Goal: Information Seeking & Learning: Learn about a topic

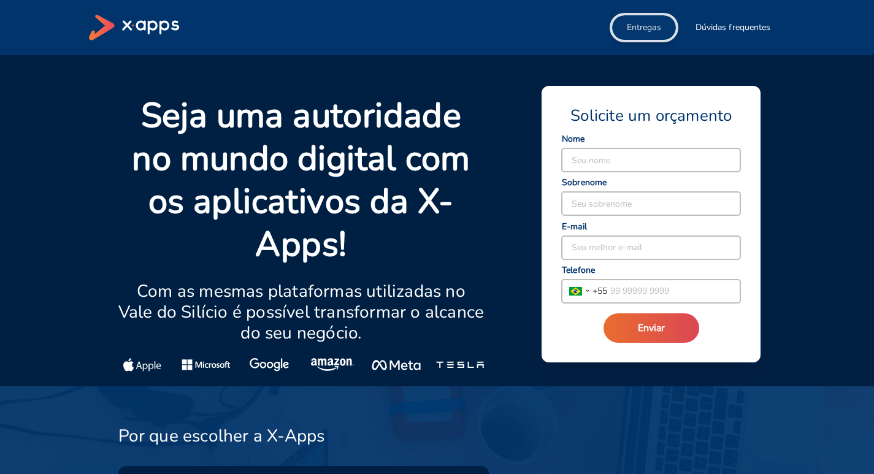
click at [654, 28] on span "Entregas" at bounding box center [644, 27] width 34 height 12
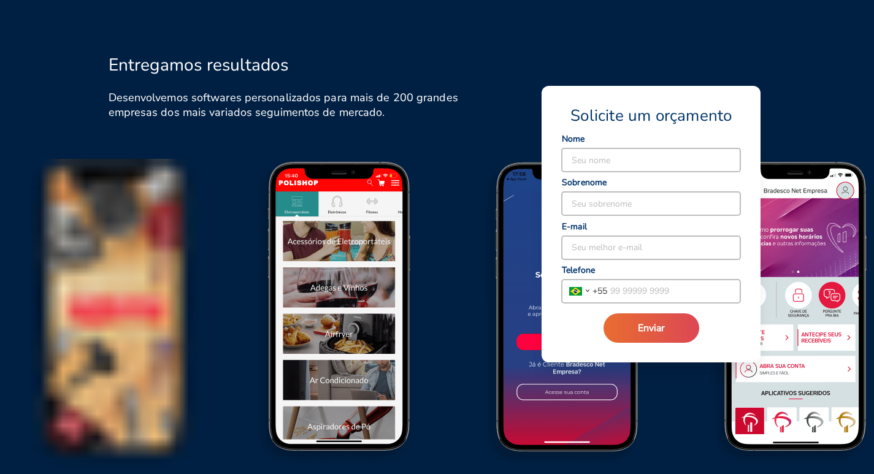
scroll to position [1418, 0]
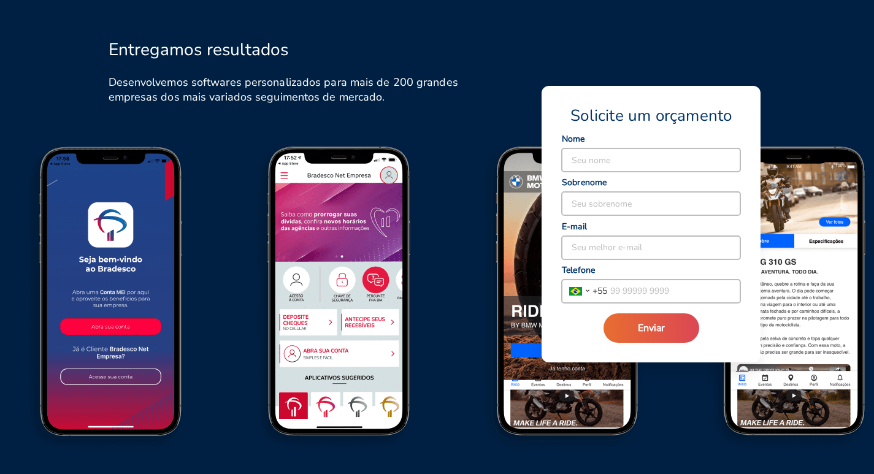
click at [370, 121] on div "Entregamos resultados Desenvolvemos softwares personalizados para mais de 200 g…" at bounding box center [289, 72] width 401 height 104
drag, startPoint x: 383, startPoint y: 209, endPoint x: 455, endPoint y: 220, distance: 73.2
click at [455, 220] on img at bounding box center [342, 302] width 228 height 317
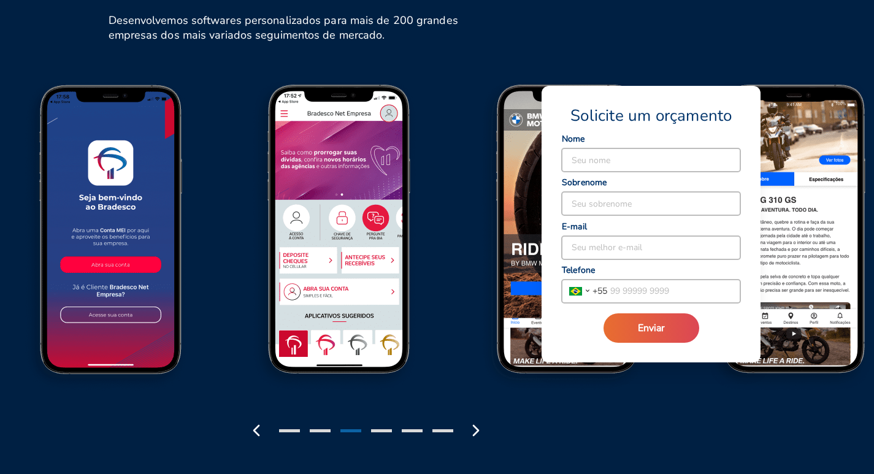
scroll to position [1480, 0]
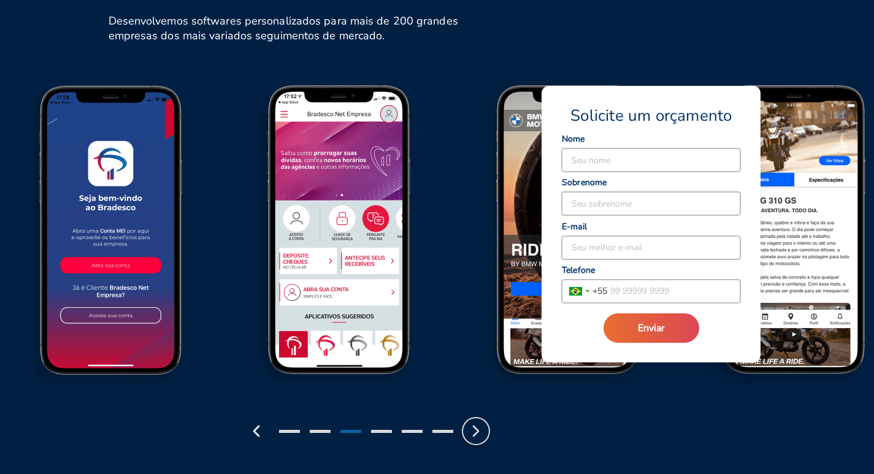
click at [479, 433] on icon "button" at bounding box center [476, 431] width 20 height 20
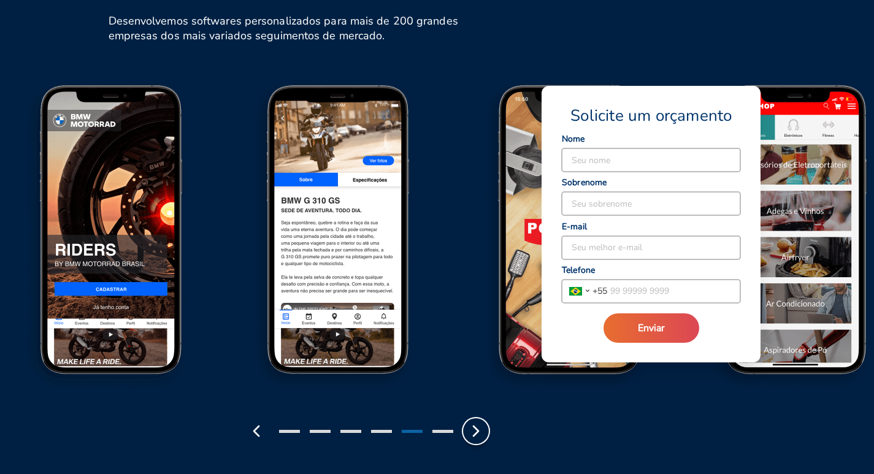
click at [334, 234] on img at bounding box center [342, 240] width 228 height 317
click at [473, 431] on icon "button" at bounding box center [476, 431] width 20 height 20
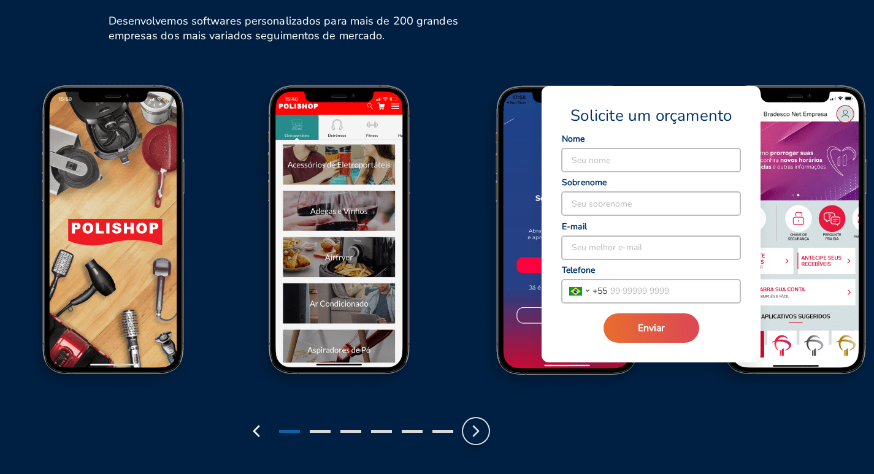
click at [473, 431] on icon "button" at bounding box center [476, 431] width 20 height 20
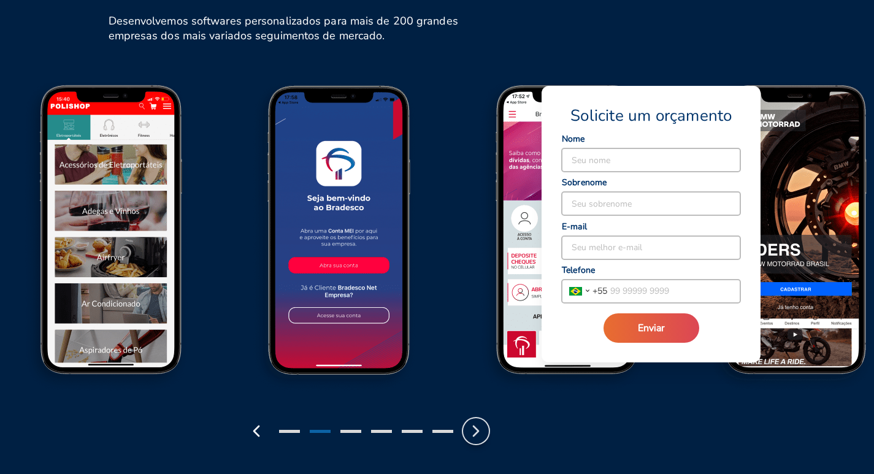
click at [473, 431] on icon "button" at bounding box center [476, 431] width 20 height 20
